Goal: Information Seeking & Learning: Check status

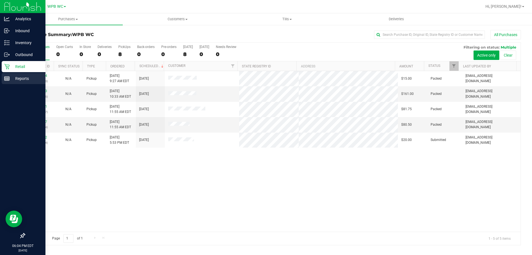
click at [27, 82] on div "Reports" at bounding box center [24, 78] width 44 height 11
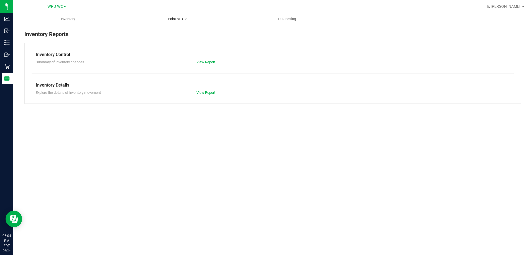
click at [173, 19] on span "Point of Sale" at bounding box center [178, 19] width 34 height 5
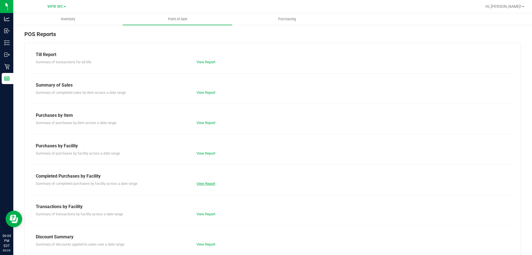
click at [201, 183] on link "View Report" at bounding box center [206, 183] width 19 height 4
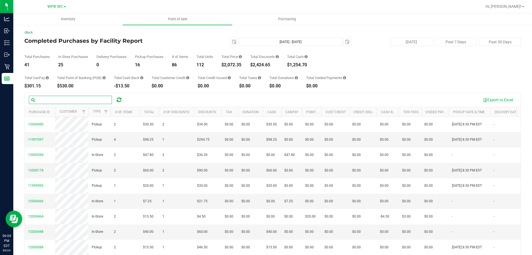
click at [80, 103] on input "text" at bounding box center [70, 100] width 83 height 8
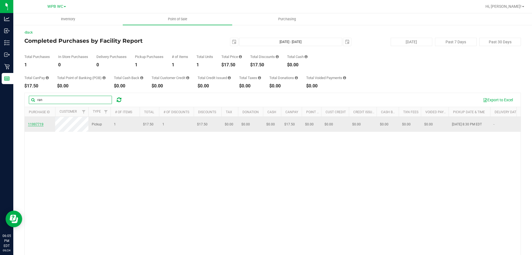
type input "ran"
click at [38, 125] on span "11997719" at bounding box center [36, 124] width 16 height 4
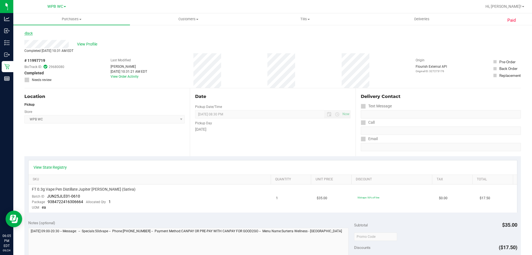
click at [26, 32] on link "Back" at bounding box center [28, 33] width 8 height 4
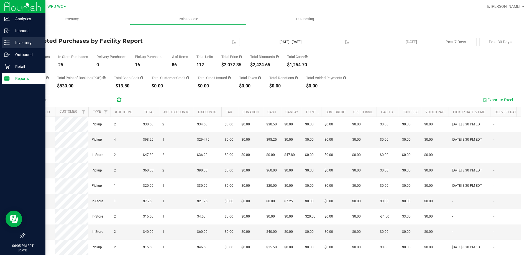
click at [24, 38] on div "Inventory" at bounding box center [24, 42] width 44 height 11
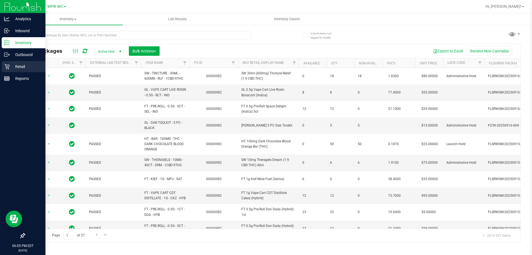
click at [25, 61] on div "Retail" at bounding box center [24, 66] width 44 height 11
